Goal: Use online tool/utility: Utilize a website feature to perform a specific function

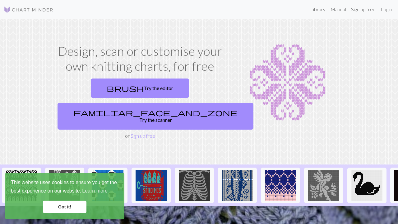
click at [67, 207] on link "Got it!" at bounding box center [65, 206] width 44 height 12
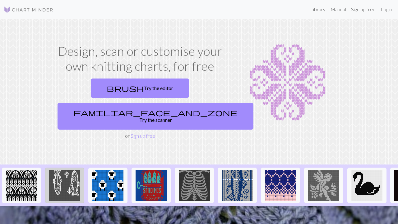
click at [70, 170] on img at bounding box center [64, 185] width 31 height 31
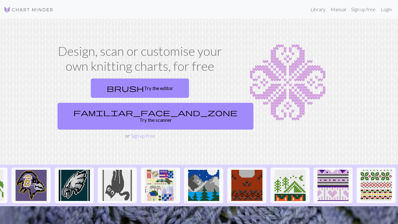
scroll to position [0, 681]
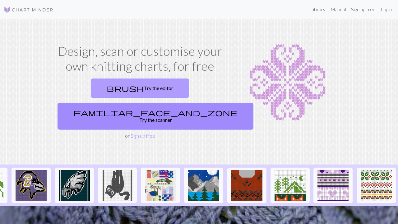
click at [101, 87] on link "brush Try the editor" at bounding box center [140, 87] width 98 height 19
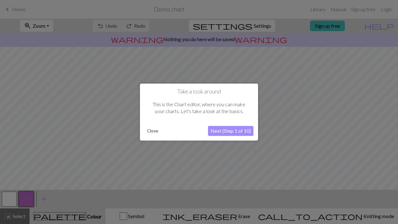
click at [156, 132] on button "Close" at bounding box center [153, 130] width 16 height 9
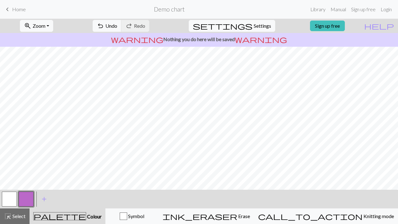
click at [8, 198] on button "button" at bounding box center [9, 198] width 15 height 15
